Goal: Task Accomplishment & Management: Use online tool/utility

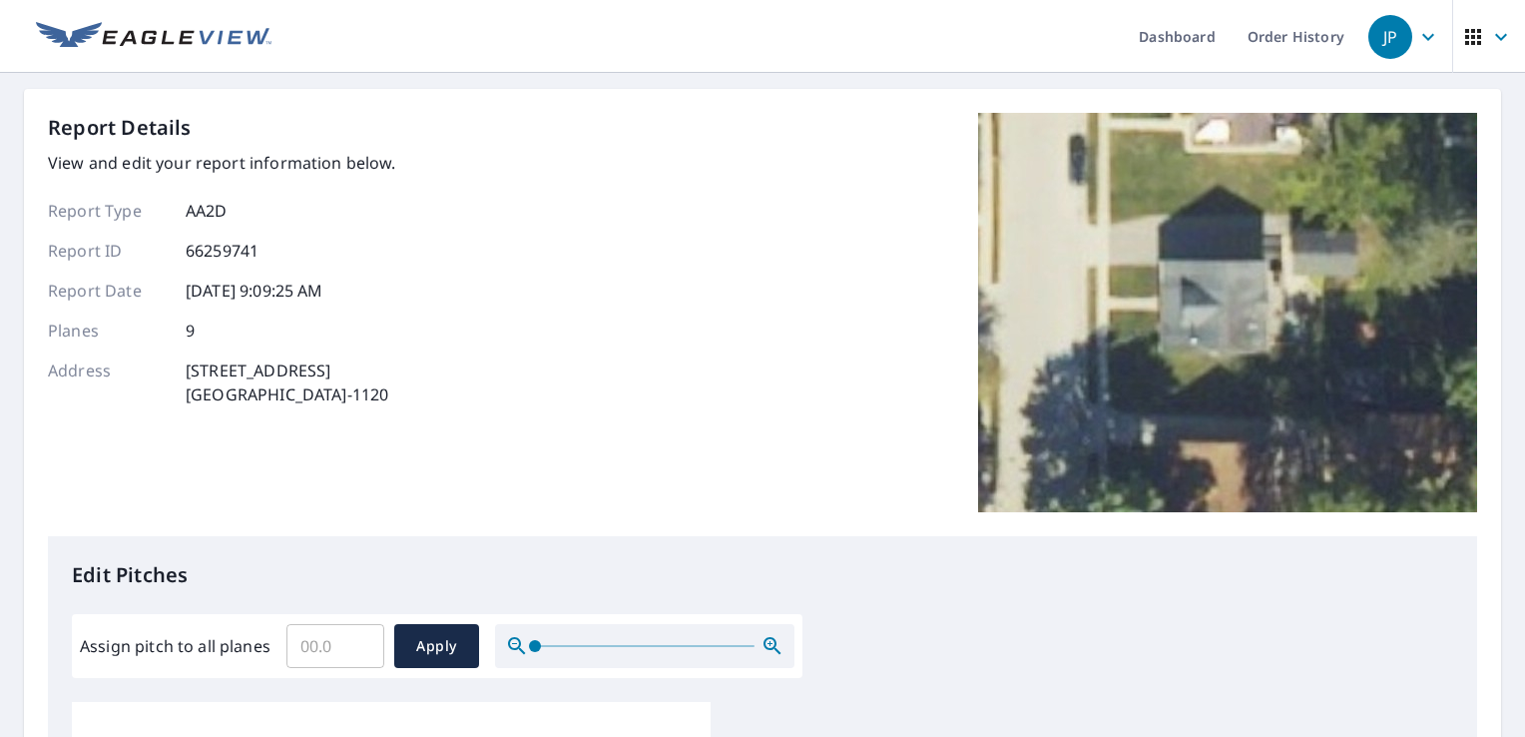
click at [329, 639] on input "Assign pitch to all planes" at bounding box center [336, 646] width 98 height 56
type input "8"
click at [435, 653] on span "Apply" at bounding box center [436, 646] width 53 height 25
type input "8"
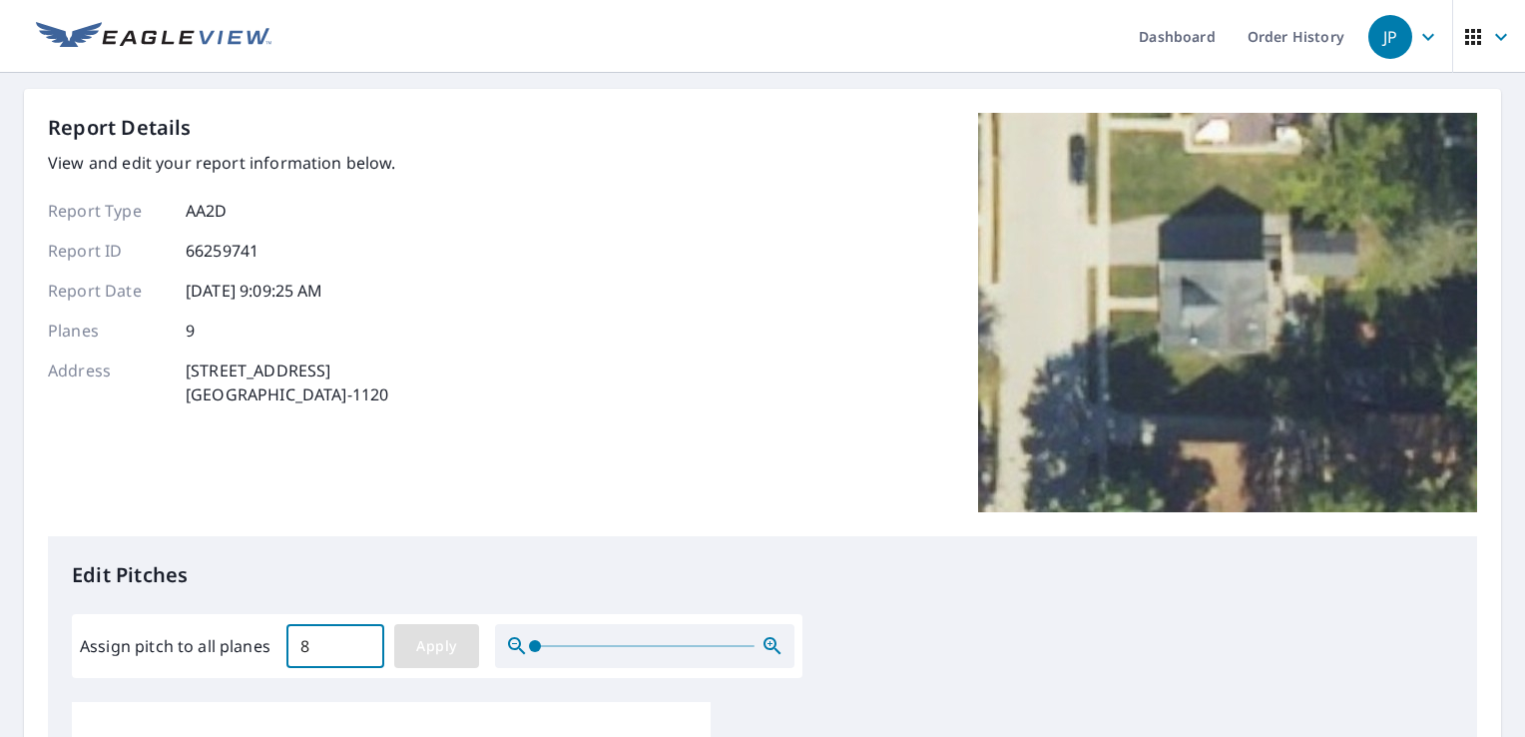
type input "8"
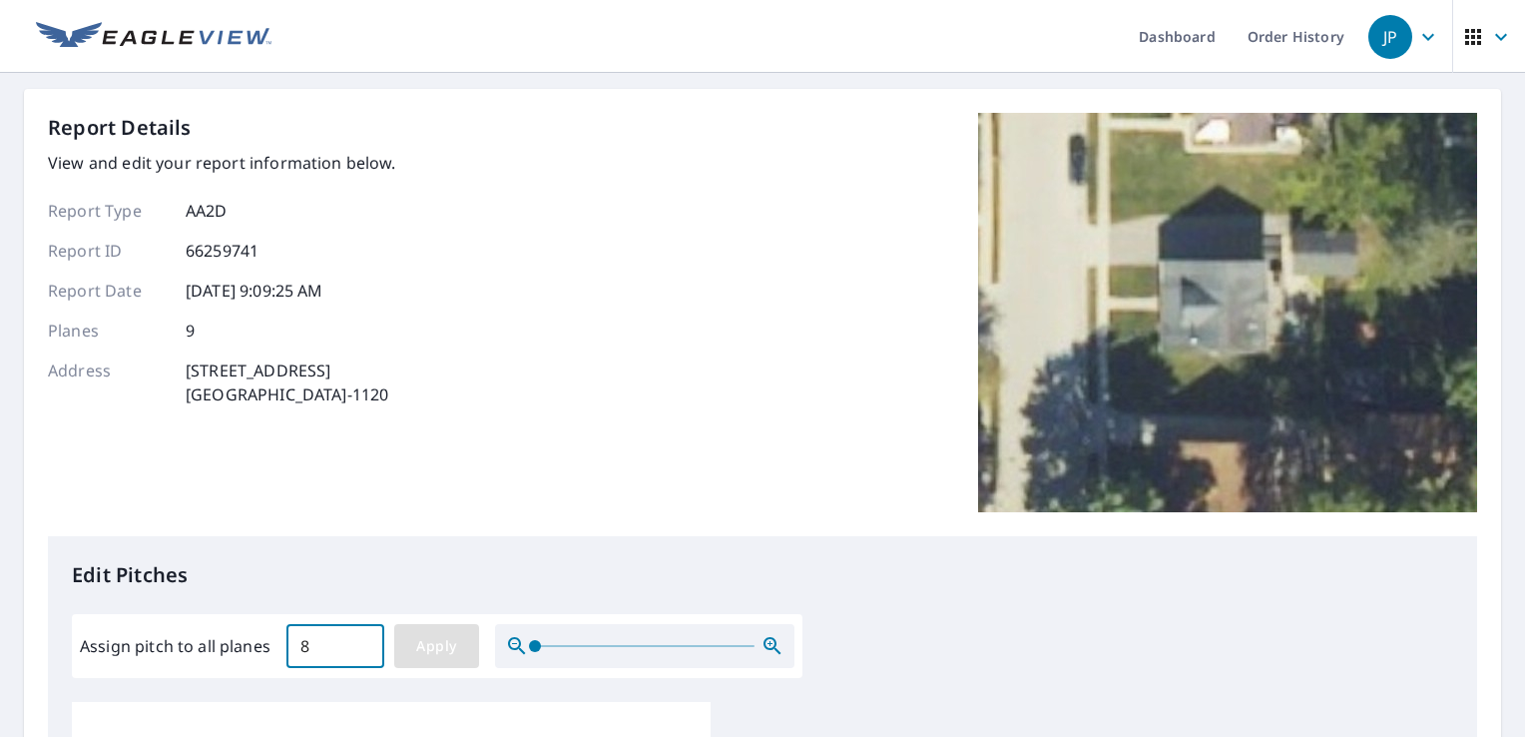
type input "8"
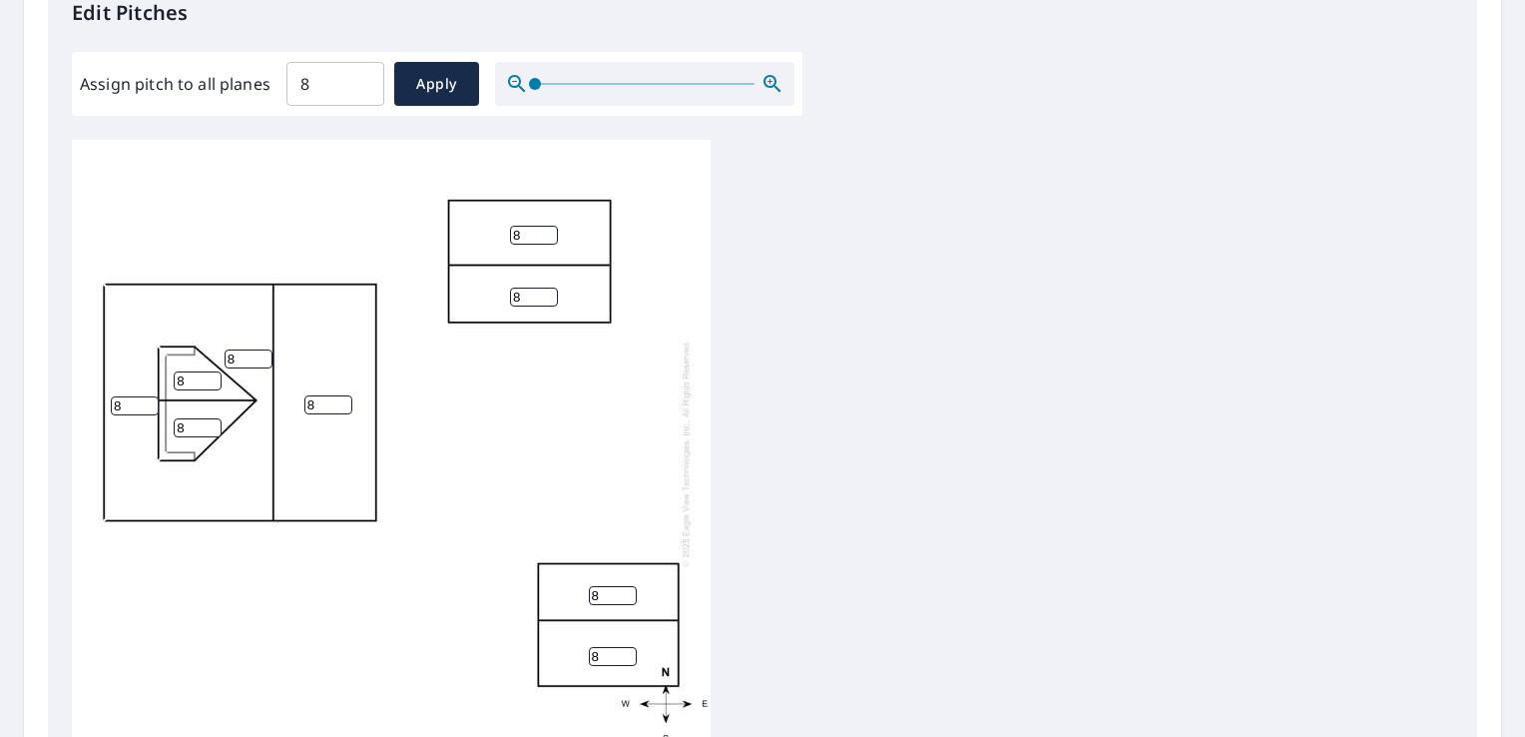
scroll to position [563, 0]
click at [526, 231] on input "8" at bounding box center [534, 234] width 48 height 19
click at [527, 292] on input "8" at bounding box center [534, 296] width 48 height 19
click at [603, 590] on input "8" at bounding box center [613, 594] width 48 height 19
click at [604, 658] on input "8" at bounding box center [613, 655] width 48 height 19
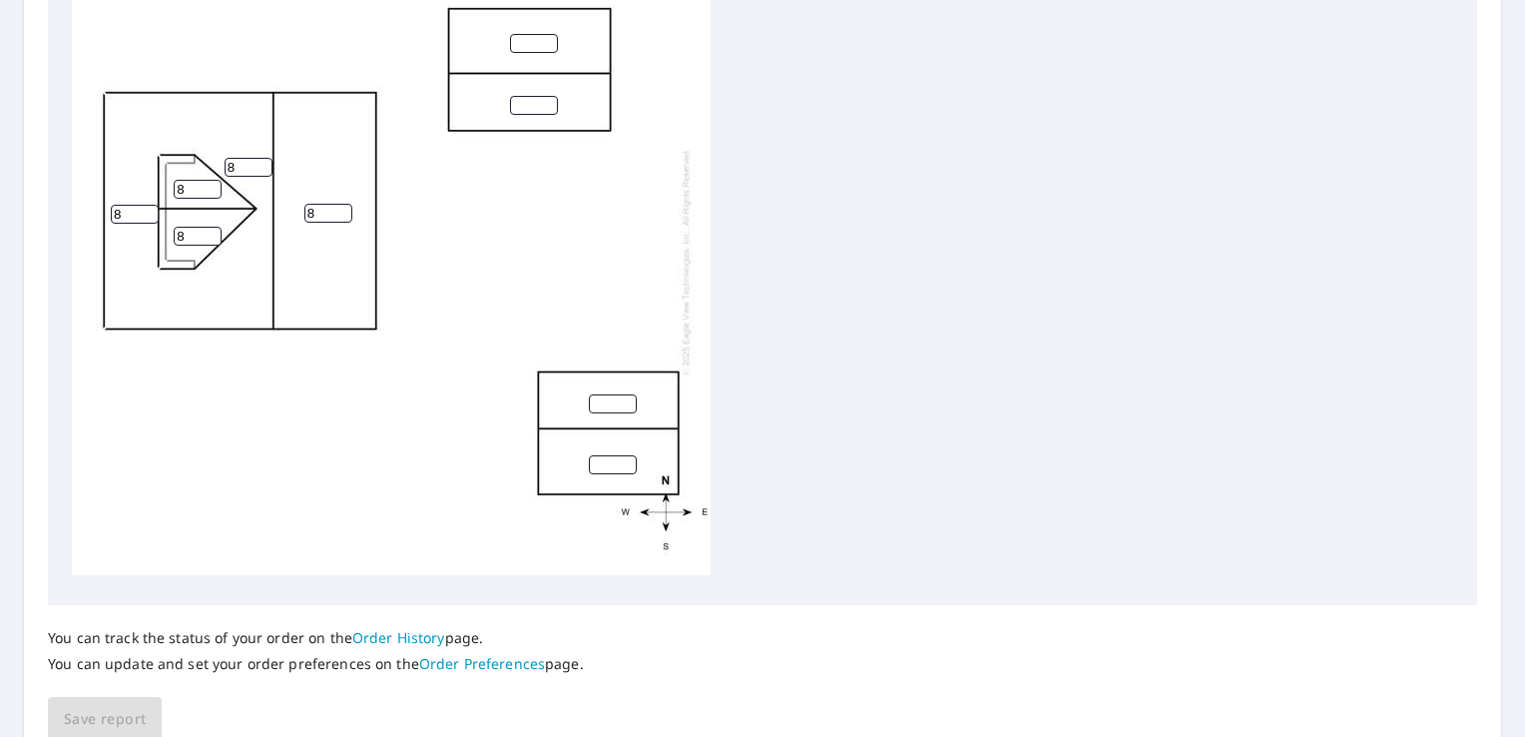
scroll to position [843, 0]
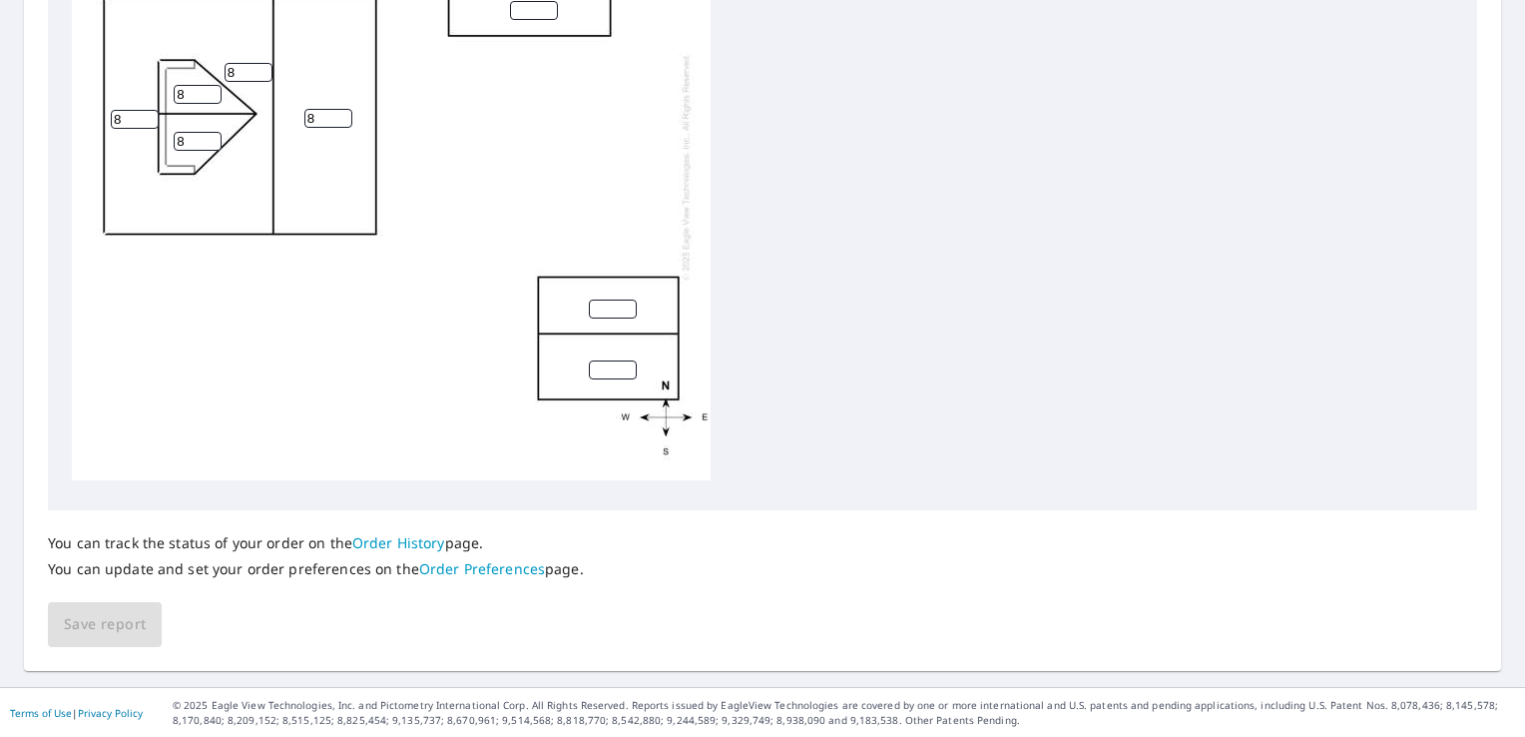
click at [1009, 376] on div "8 8 8 8 8" at bounding box center [763, 172] width 1382 height 627
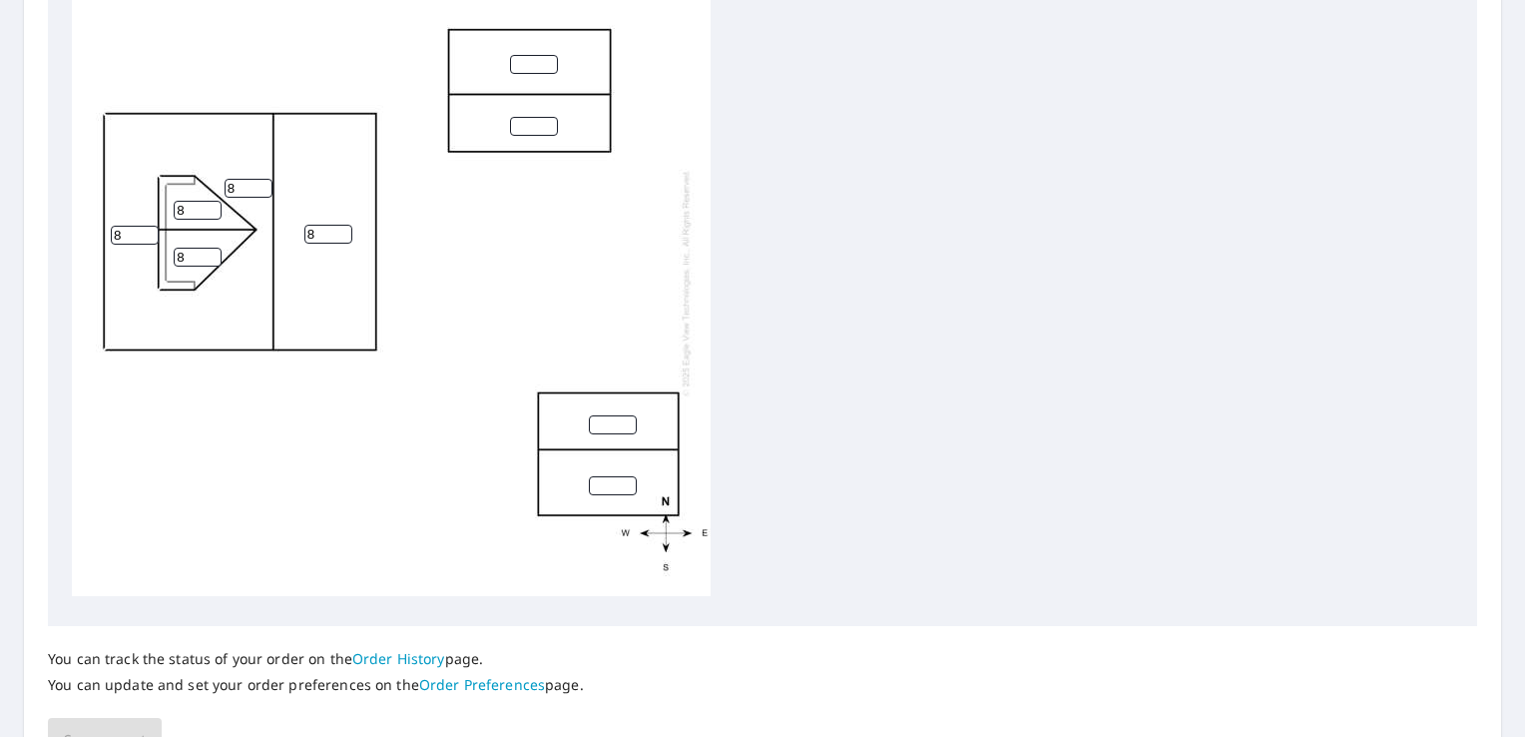
scroll to position [732, 0]
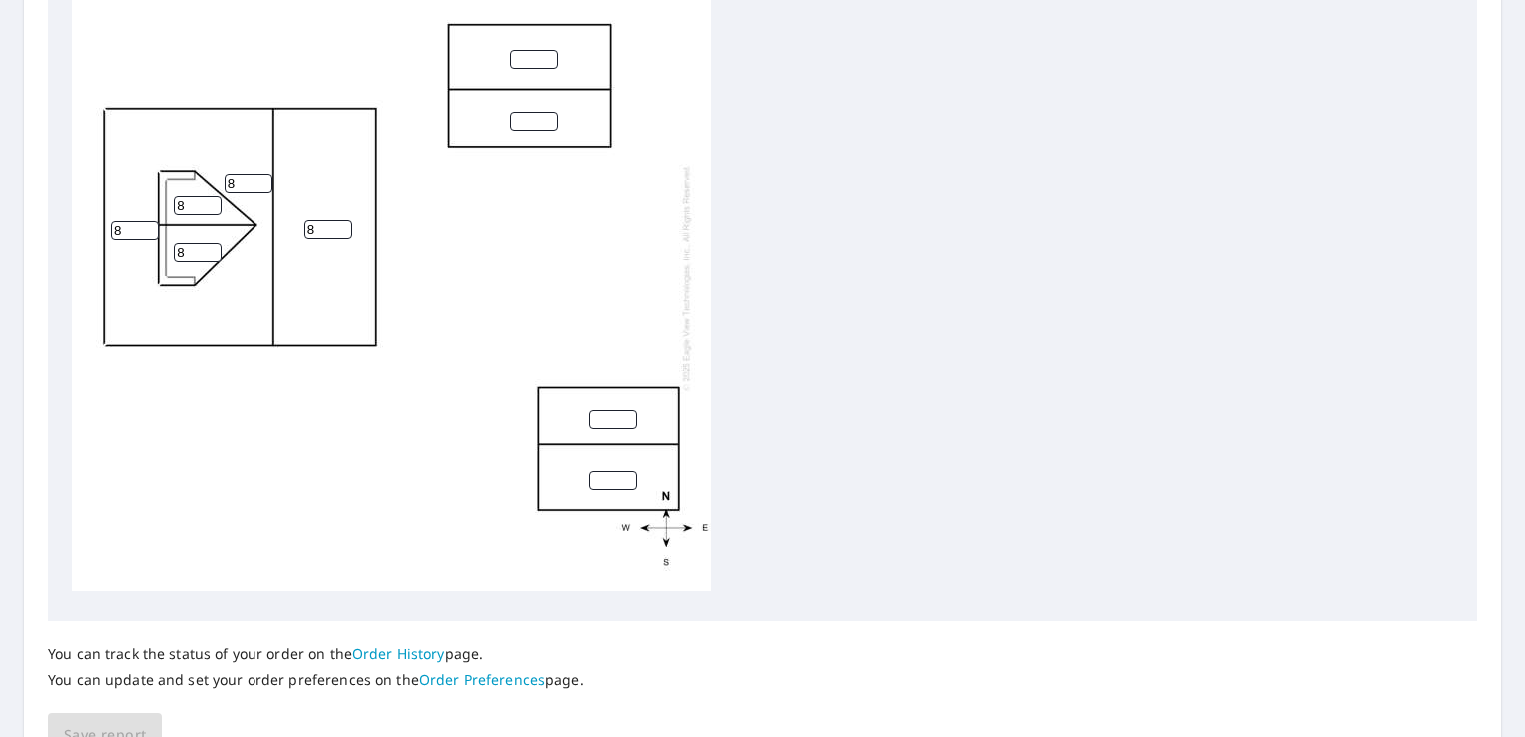
click at [529, 50] on input "number" at bounding box center [534, 59] width 48 height 19
type input "5"
click at [539, 112] on input "0" at bounding box center [534, 121] width 48 height 19
type input "0"
type input "5"
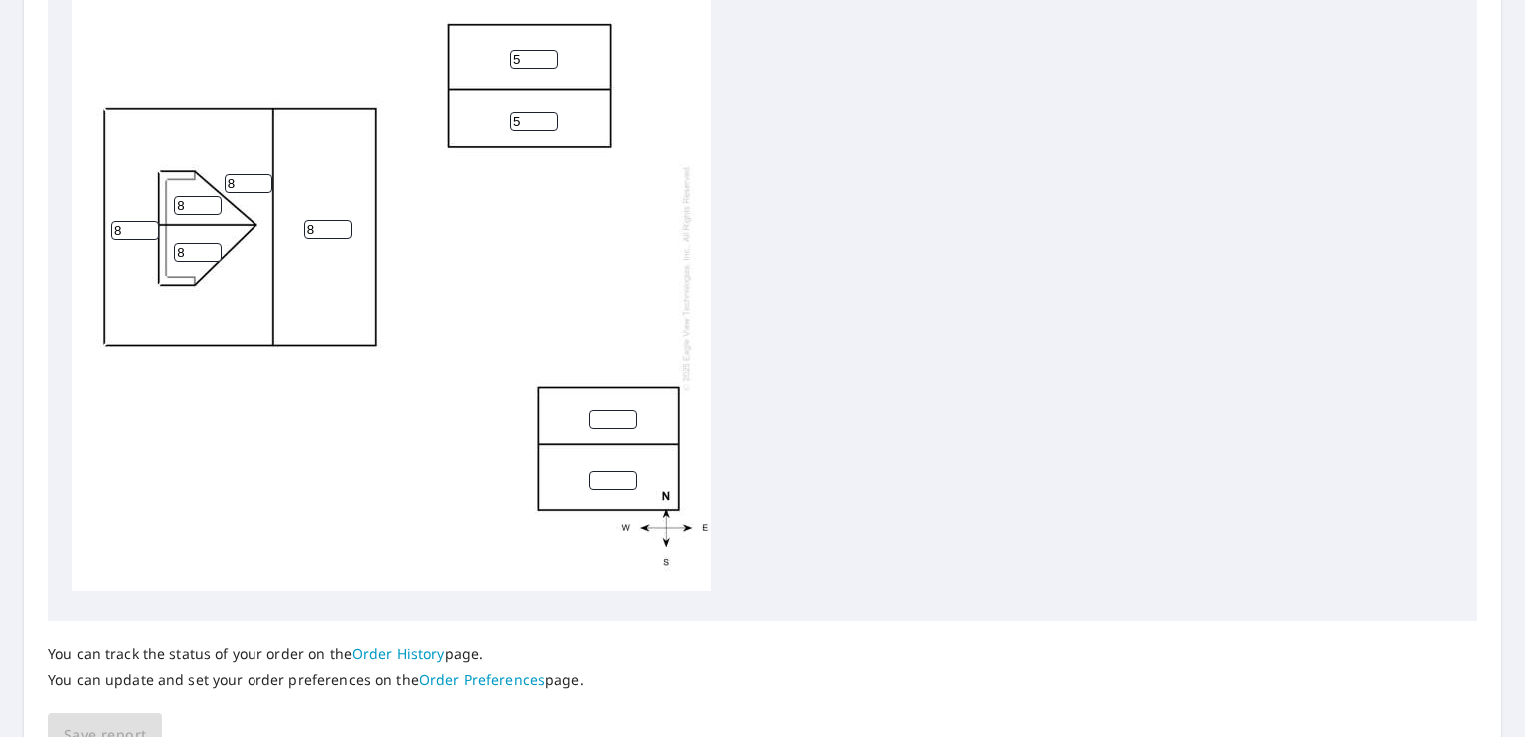
click at [598, 410] on input "number" at bounding box center [613, 419] width 48 height 19
type input "5"
click at [596, 471] on input "number" at bounding box center [613, 480] width 48 height 19
type input "5"
click at [126, 731] on span "Save report" at bounding box center [105, 735] width 82 height 25
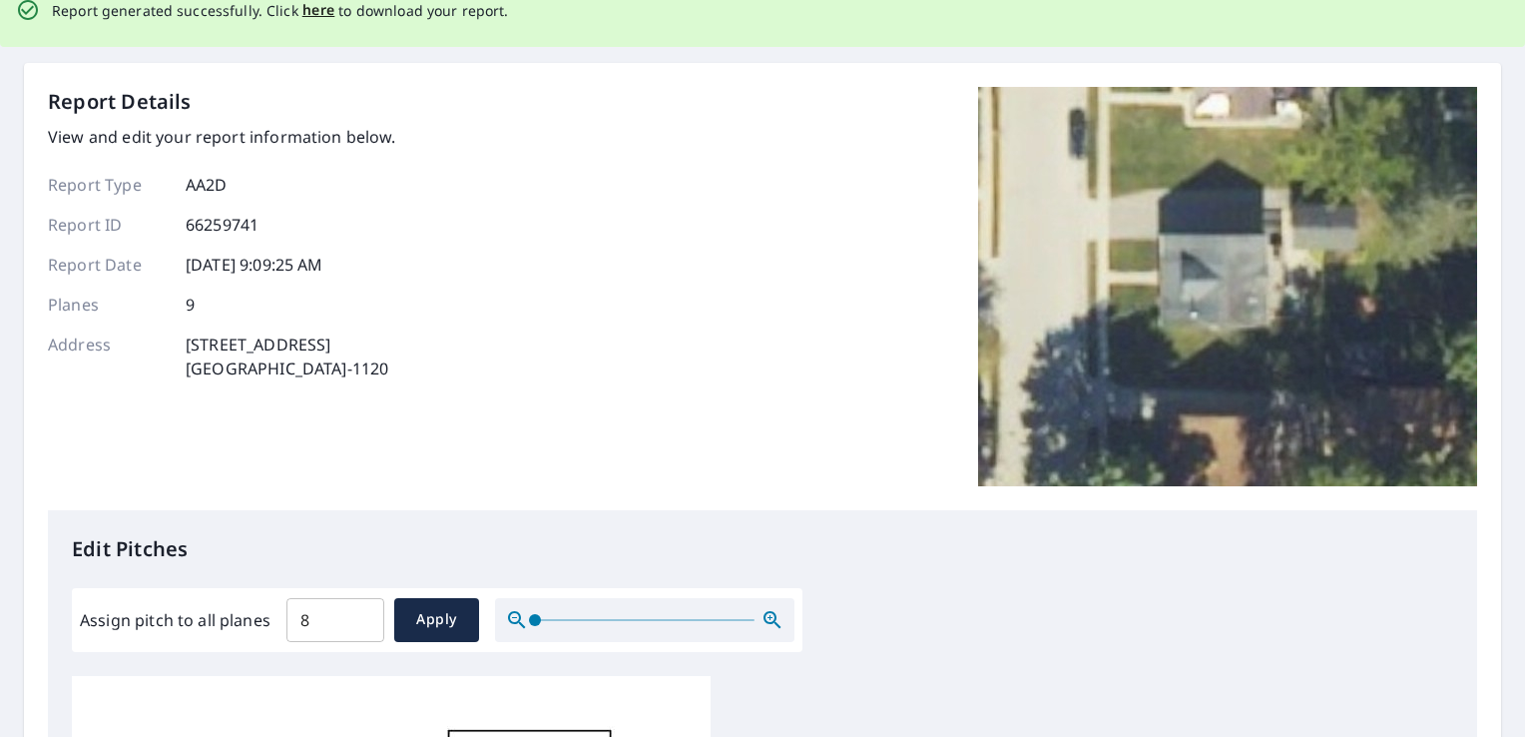
scroll to position [0, 0]
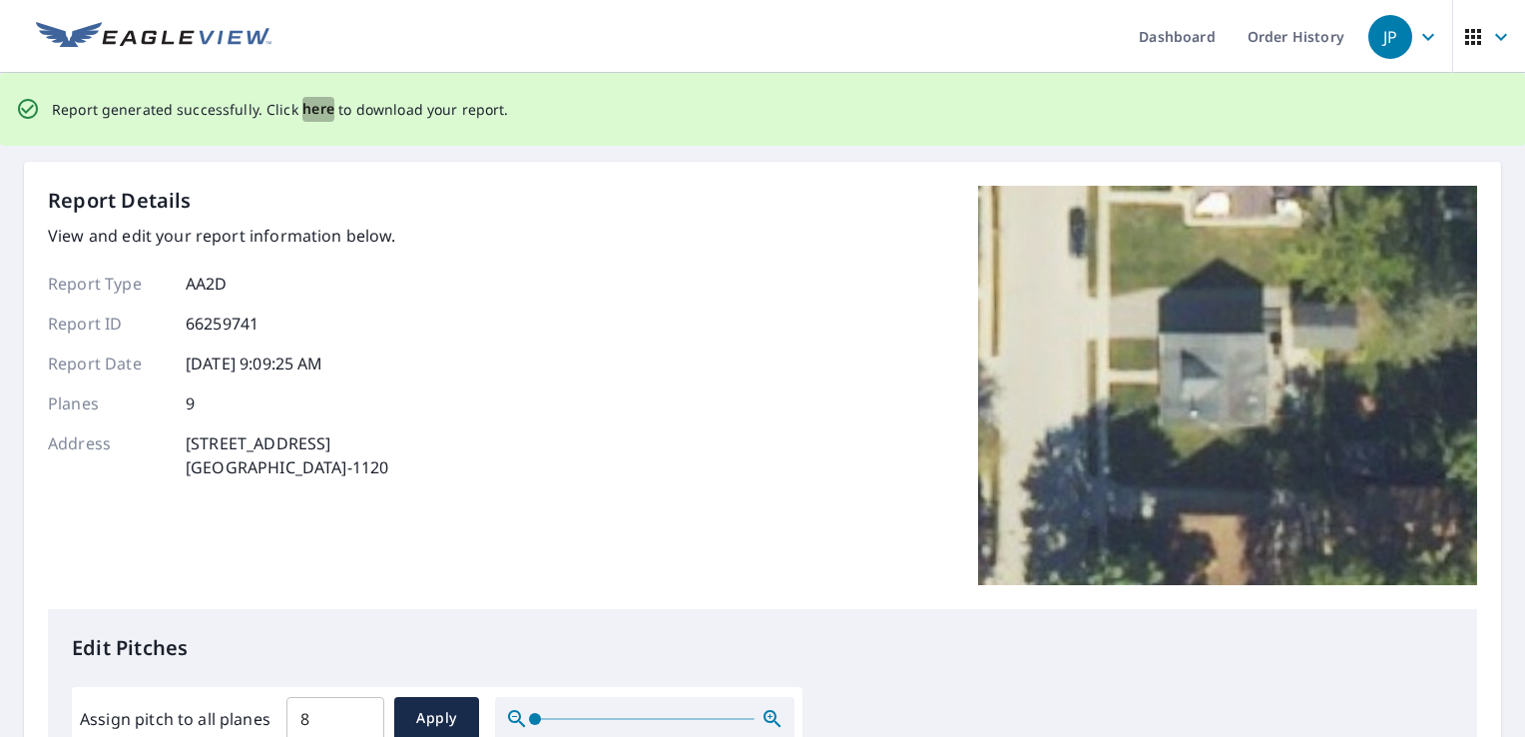
click at [308, 111] on span "here" at bounding box center [318, 109] width 33 height 25
